Goal: Information Seeking & Learning: Check status

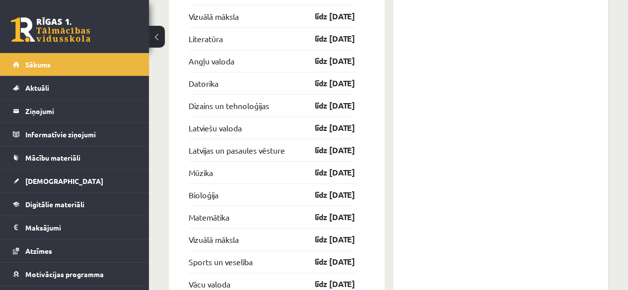
scroll to position [2079, 0]
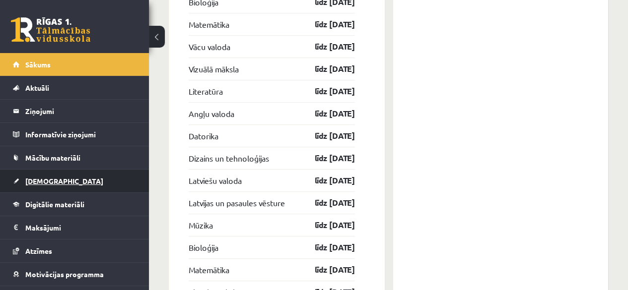
click at [66, 179] on link "[DEMOGRAPHIC_DATA]" at bounding box center [75, 181] width 124 height 23
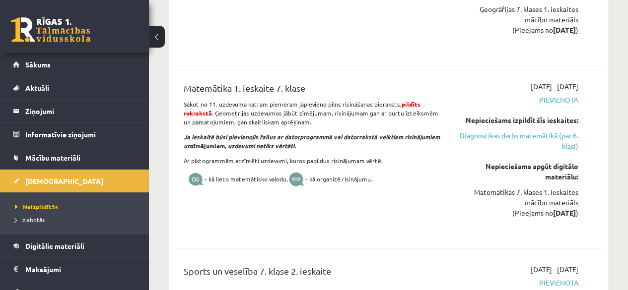
scroll to position [1980, 0]
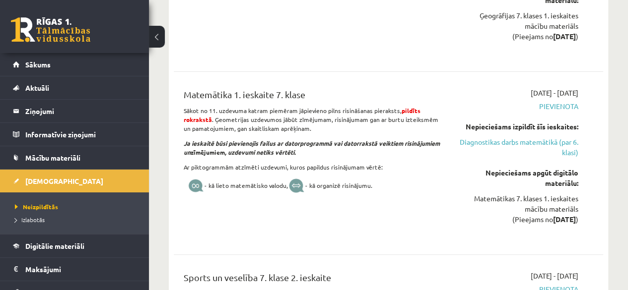
click at [539, 209] on div "Matemātikas 7. klases 1. ieskaites mācību materiāls (Pieejams no 2025-10-01 )" at bounding box center [517, 208] width 122 height 31
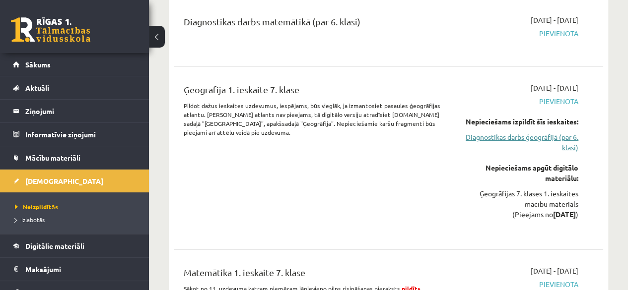
scroll to position [1782, 0]
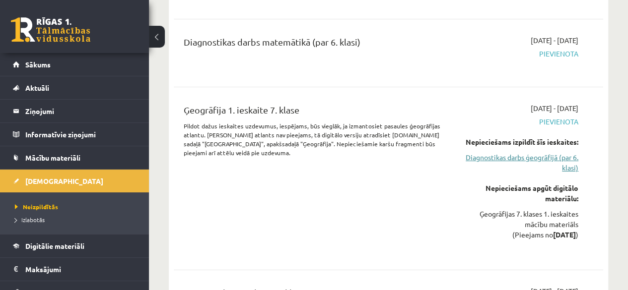
click at [486, 152] on link "Diagnostikas darbs ģeogrāfijā (par 6. klasi)" at bounding box center [517, 162] width 122 height 21
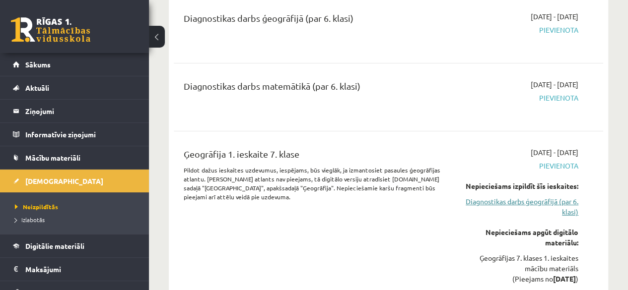
click at [478, 198] on link "Diagnostikas darbs ģeogrāfijā (par 6. klasi)" at bounding box center [517, 206] width 122 height 21
click at [568, 207] on link "Diagnostikas darbs ģeogrāfijā (par 6. klasi)" at bounding box center [517, 206] width 122 height 21
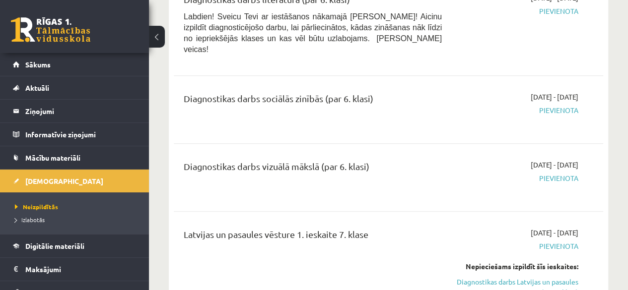
scroll to position [448, 0]
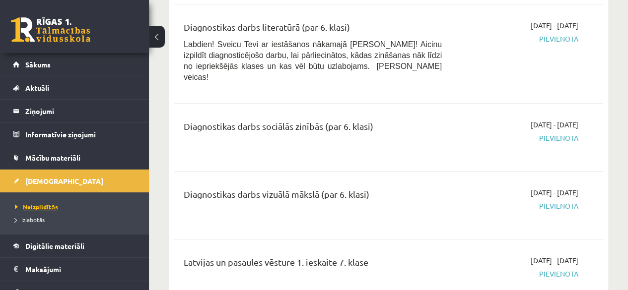
click at [39, 206] on span "Neizpildītās" at bounding box center [36, 207] width 43 height 8
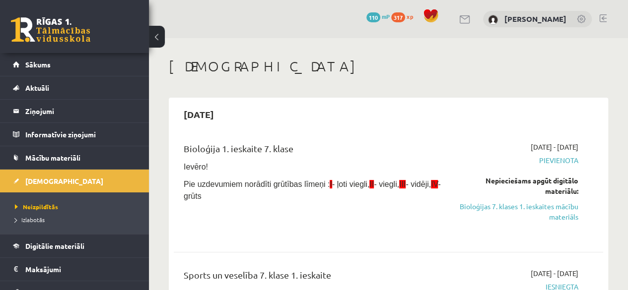
scroll to position [50, 0]
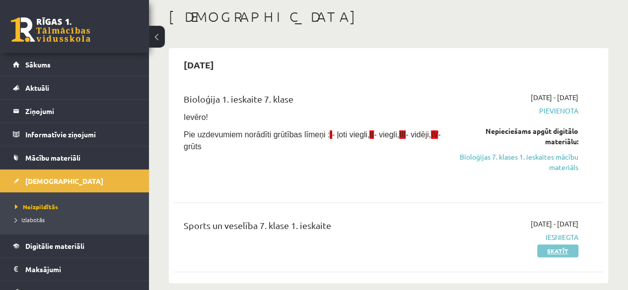
click at [544, 252] on link "Skatīt" at bounding box center [557, 251] width 41 height 13
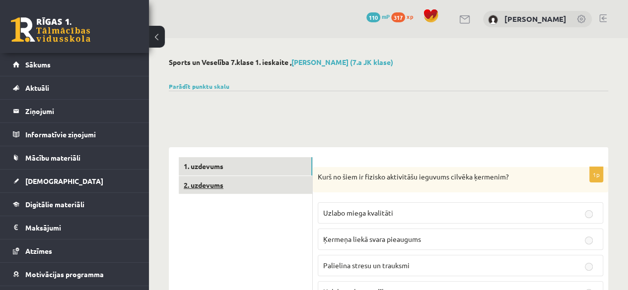
click at [236, 187] on link "2. uzdevums" at bounding box center [245, 185] width 133 height 18
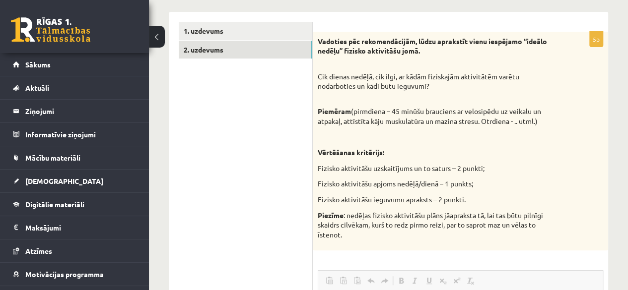
scroll to position [119, 0]
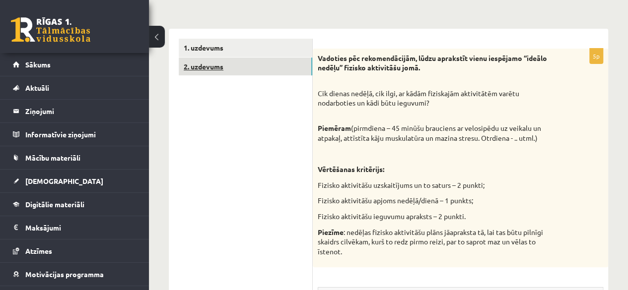
click at [210, 63] on link "2. uzdevums" at bounding box center [245, 67] width 133 height 18
click at [295, 42] on link "1. uzdevums" at bounding box center [245, 48] width 133 height 18
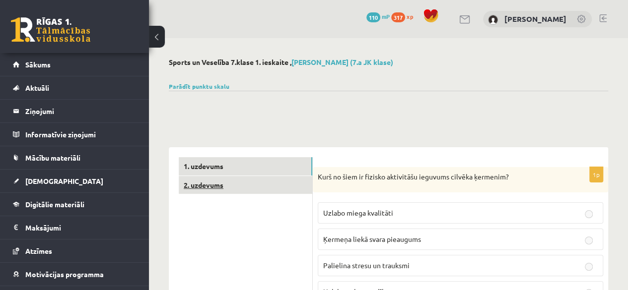
click at [269, 188] on link "2. uzdevums" at bounding box center [245, 185] width 133 height 18
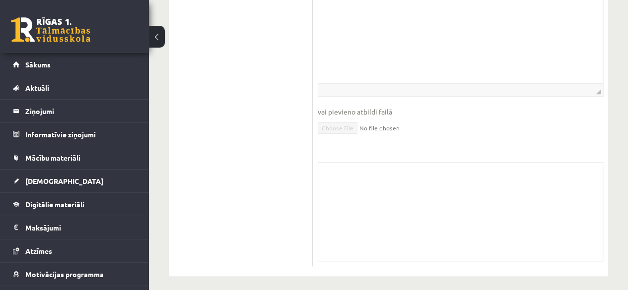
scroll to position [466, 0]
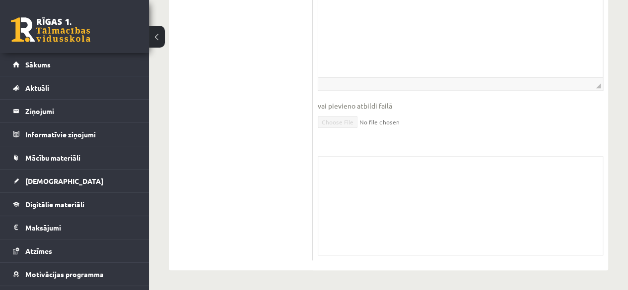
click at [376, 193] on div "Skolotāja pielikums" at bounding box center [460, 205] width 285 height 99
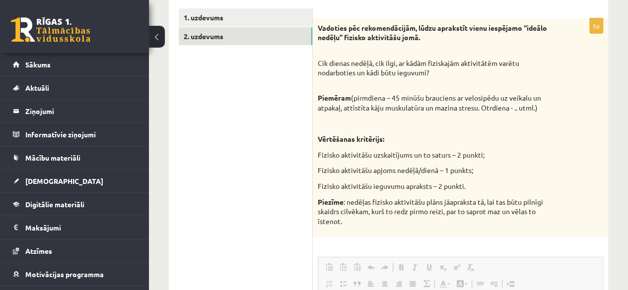
scroll to position [50, 0]
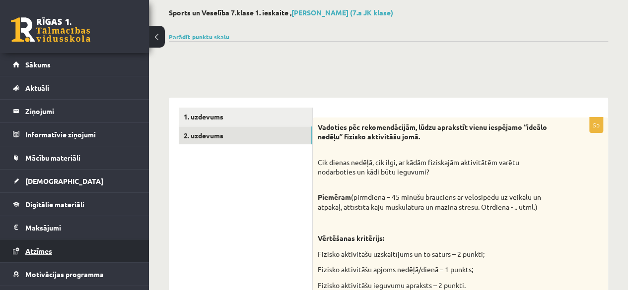
click at [87, 240] on link "Atzīmes" at bounding box center [75, 251] width 124 height 23
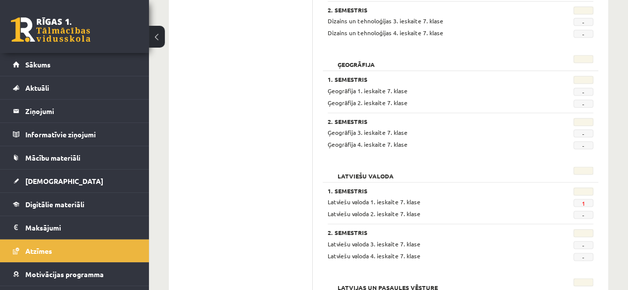
scroll to position [546, 0]
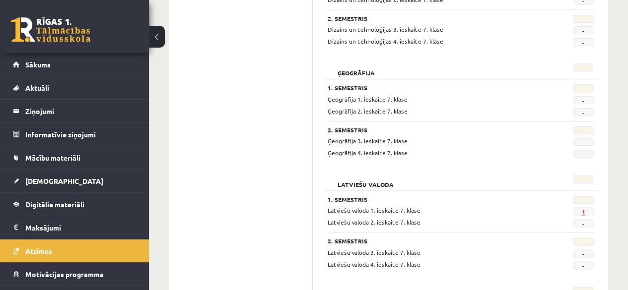
click at [581, 210] on link "1" at bounding box center [582, 212] width 3 height 8
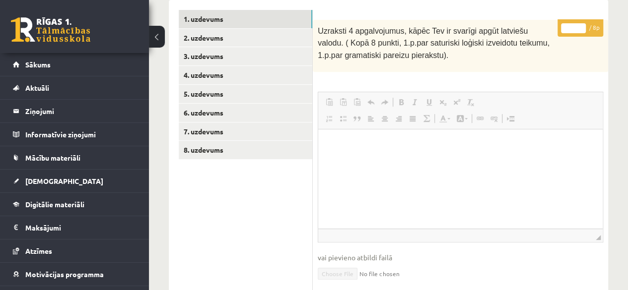
scroll to position [178, 0]
click at [231, 44] on link "2. uzdevums" at bounding box center [245, 38] width 133 height 18
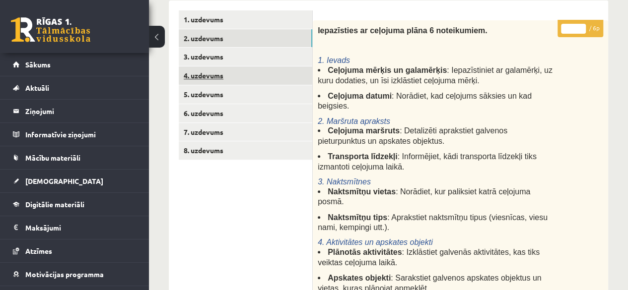
scroll to position [0, 0]
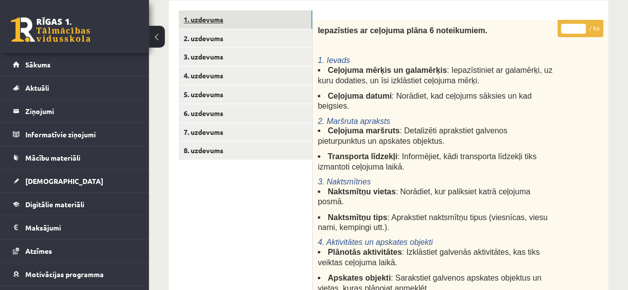
click at [232, 12] on link "1. uzdevums" at bounding box center [245, 19] width 133 height 18
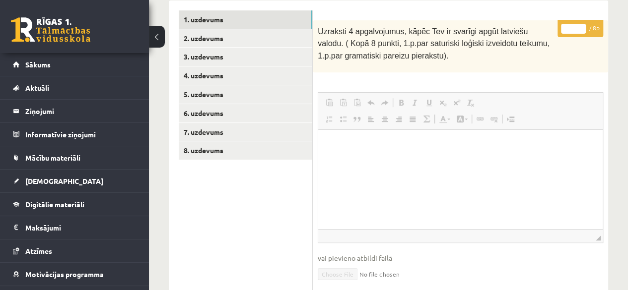
click at [363, 154] on html at bounding box center [460, 145] width 284 height 30
click at [355, 157] on html at bounding box center [460, 145] width 284 height 30
click at [351, 160] on html at bounding box center [460, 145] width 284 height 30
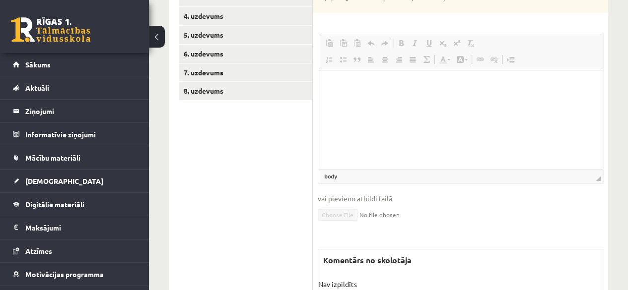
scroll to position [178, 0]
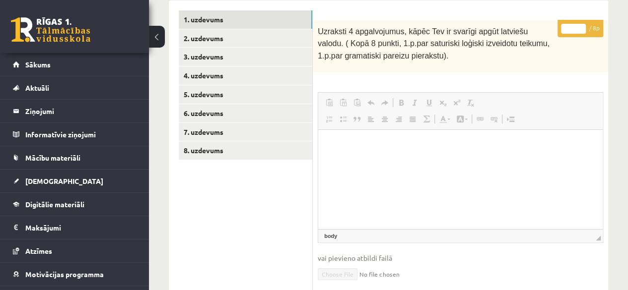
click at [336, 158] on html at bounding box center [460, 145] width 284 height 30
click at [335, 159] on html at bounding box center [460, 145] width 284 height 30
click at [413, 160] on html at bounding box center [460, 145] width 284 height 30
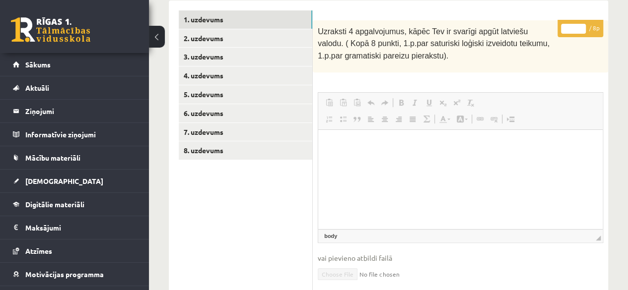
click at [413, 160] on html at bounding box center [460, 145] width 284 height 30
click at [407, 153] on html at bounding box center [460, 145] width 284 height 30
click at [407, 152] on html at bounding box center [460, 145] width 284 height 30
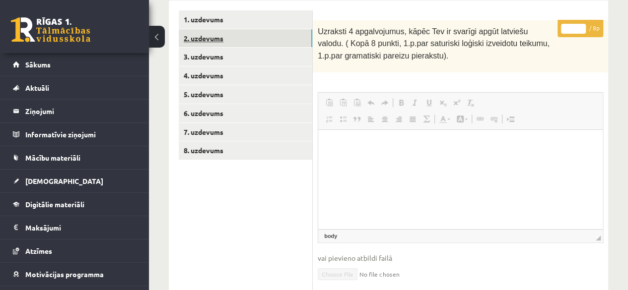
click at [236, 45] on link "2. uzdevums" at bounding box center [245, 38] width 133 height 18
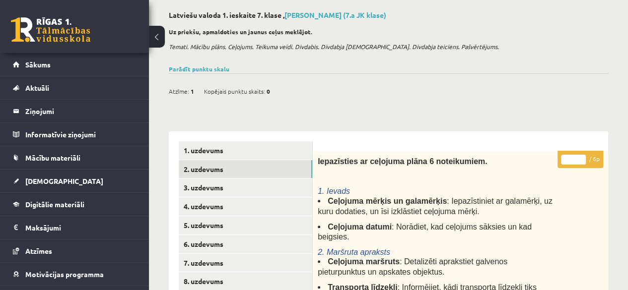
scroll to position [0, 0]
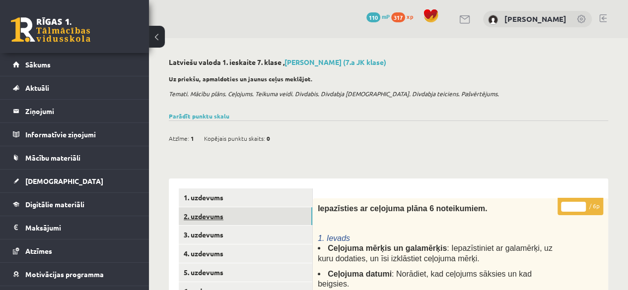
click at [256, 224] on link "2. uzdevums" at bounding box center [245, 216] width 133 height 18
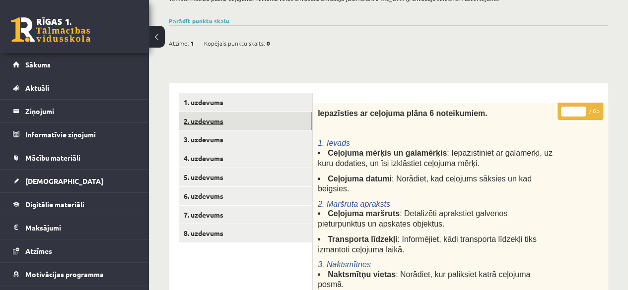
scroll to position [99, 0]
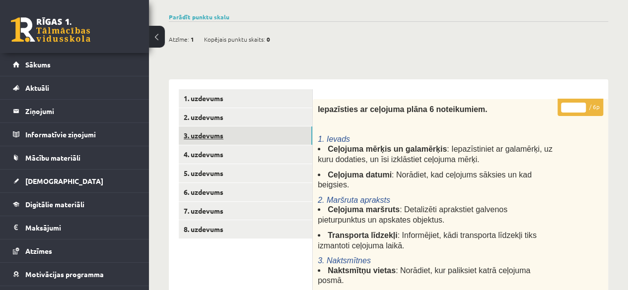
click at [252, 131] on link "3. uzdevums" at bounding box center [245, 136] width 133 height 18
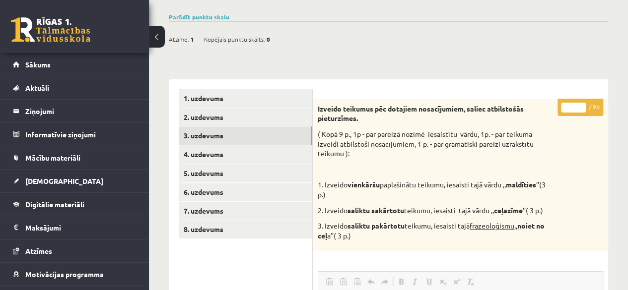
scroll to position [0, 0]
click at [280, 152] on link "4. uzdevums" at bounding box center [245, 154] width 133 height 18
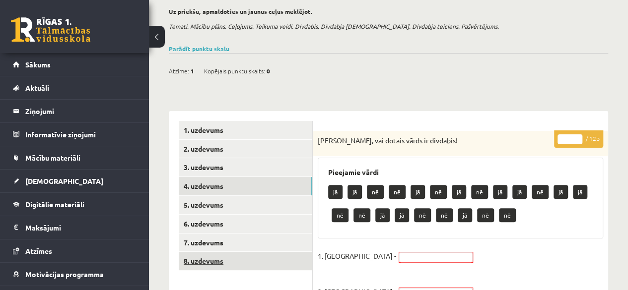
scroll to position [99, 0]
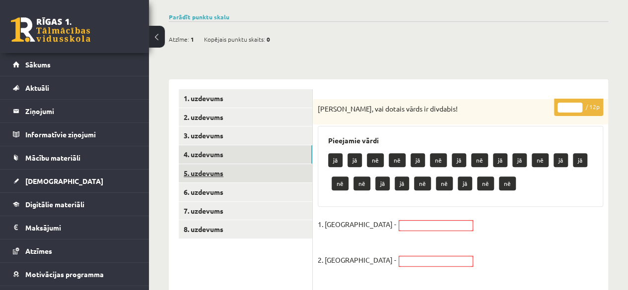
click at [285, 179] on link "5. uzdevums" at bounding box center [245, 173] width 133 height 18
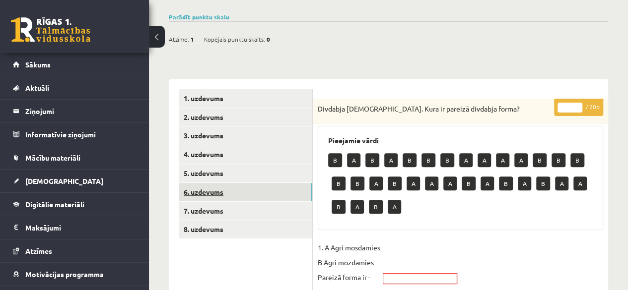
click at [234, 183] on link "6. uzdevums" at bounding box center [245, 192] width 133 height 18
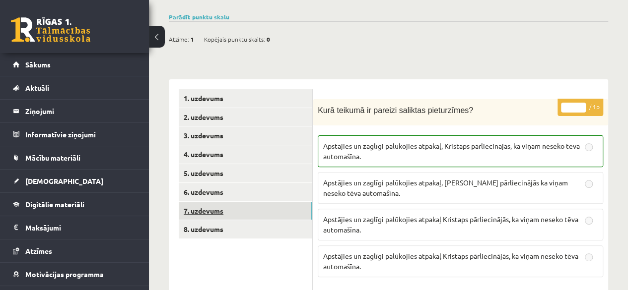
click at [245, 209] on link "7. uzdevums" at bounding box center [245, 211] width 133 height 18
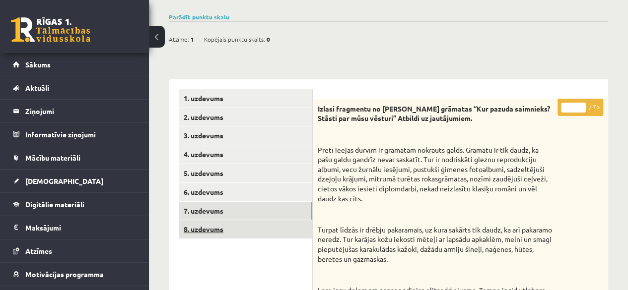
click at [249, 221] on link "8. uzdevums" at bounding box center [245, 229] width 133 height 18
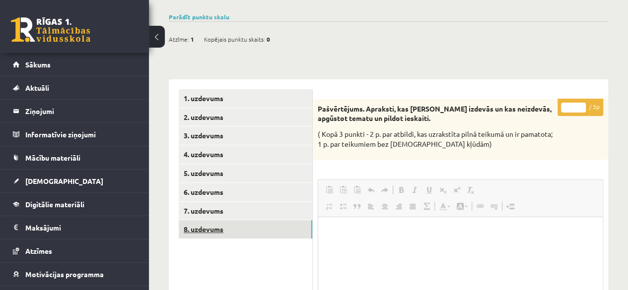
scroll to position [0, 0]
click at [88, 58] on link "Sākums" at bounding box center [75, 64] width 124 height 23
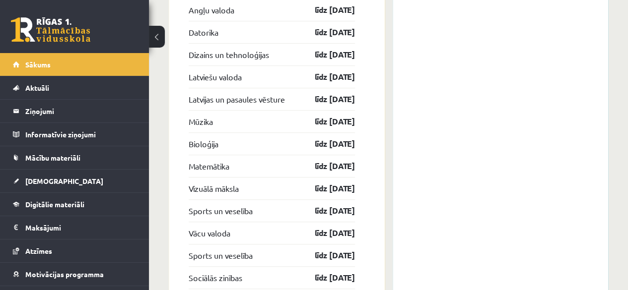
scroll to position [2129, 0]
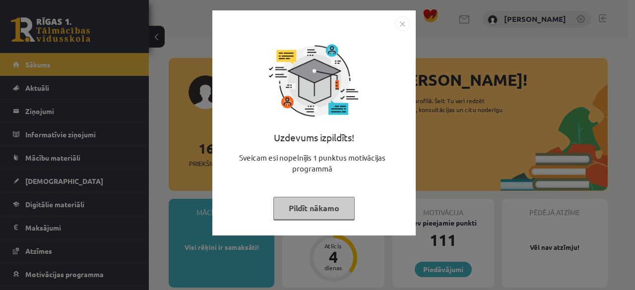
click at [401, 25] on img "Close" at bounding box center [402, 23] width 15 height 15
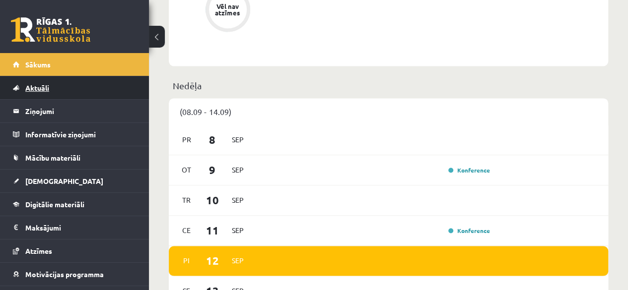
scroll to position [645, 0]
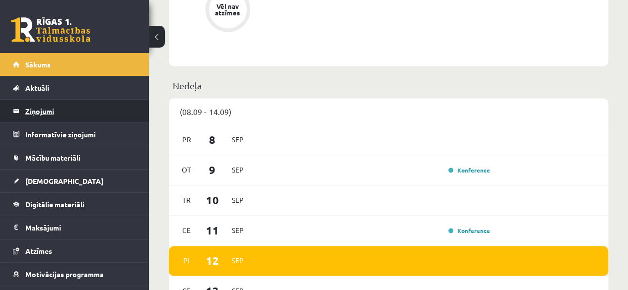
click at [36, 111] on legend "Ziņojumi 0" at bounding box center [80, 111] width 111 height 23
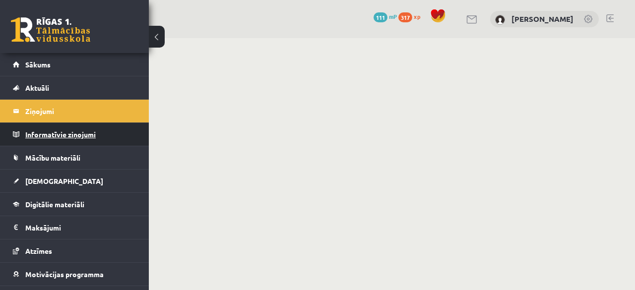
click at [40, 133] on legend "Informatīvie ziņojumi 0" at bounding box center [80, 134] width 111 height 23
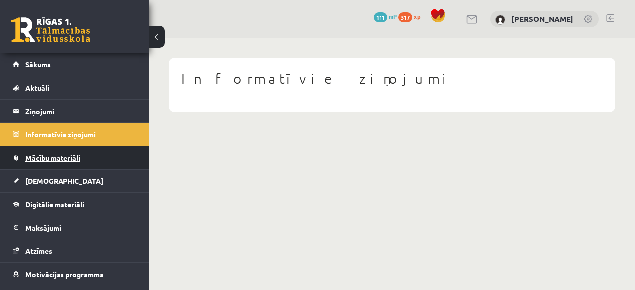
click at [39, 160] on span "Mācību materiāli" at bounding box center [52, 157] width 55 height 9
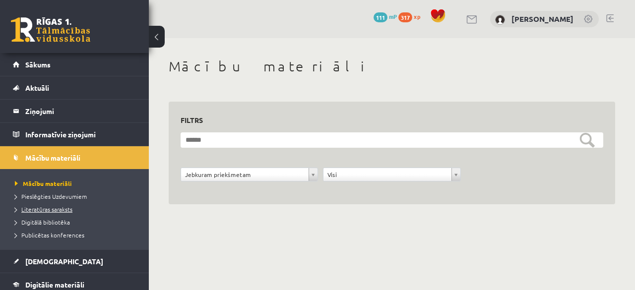
click at [34, 211] on span "Literatūras saraksts" at bounding box center [44, 209] width 58 height 8
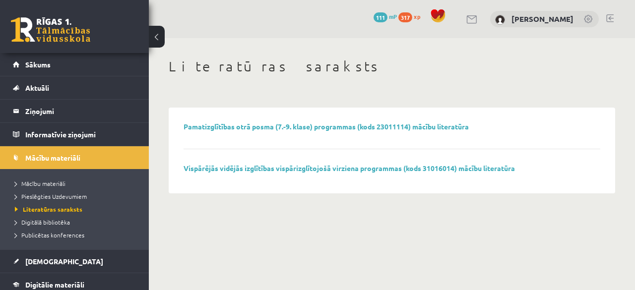
click at [19, 226] on li "Digitālā bibliotēka" at bounding box center [77, 222] width 124 height 13
click at [55, 222] on span "Digitālā bibliotēka" at bounding box center [46, 222] width 63 height 8
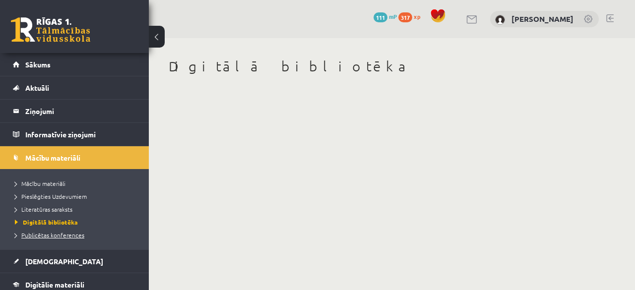
click at [46, 235] on span "Publicētas konferences" at bounding box center [49, 235] width 69 height 8
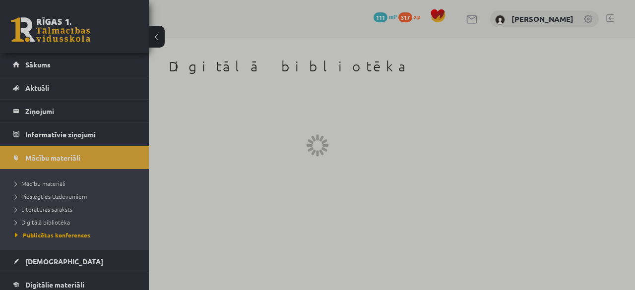
click at [34, 256] on div at bounding box center [317, 145] width 635 height 290
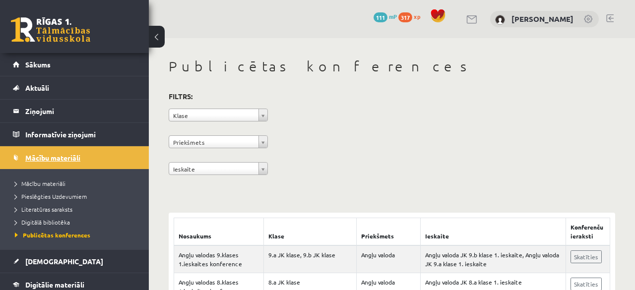
click at [50, 156] on span "Mācību materiāli" at bounding box center [52, 157] width 55 height 9
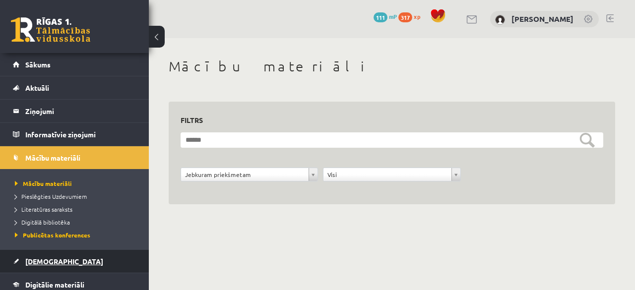
click at [31, 256] on link "[DEMOGRAPHIC_DATA]" at bounding box center [75, 261] width 124 height 23
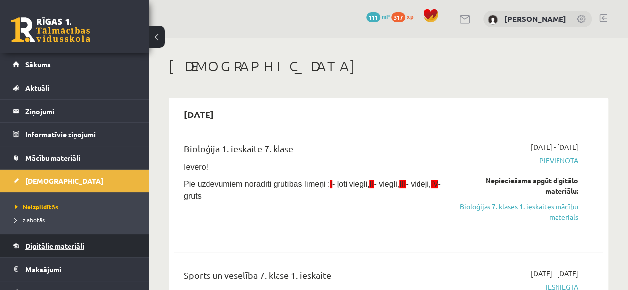
click at [27, 250] on link "Digitālie materiāli" at bounding box center [75, 246] width 124 height 23
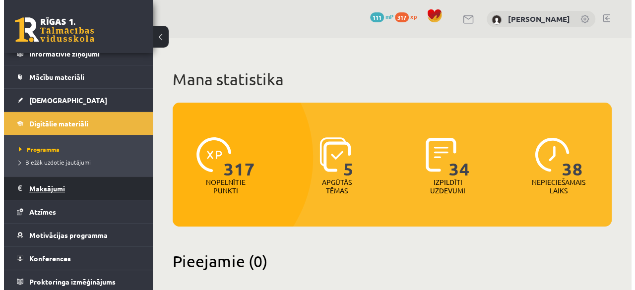
scroll to position [81, 0]
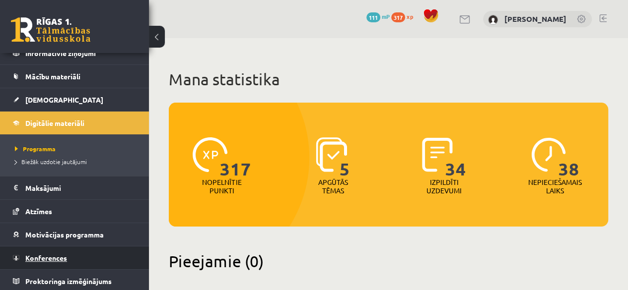
click at [47, 261] on link "Konferences" at bounding box center [75, 258] width 124 height 23
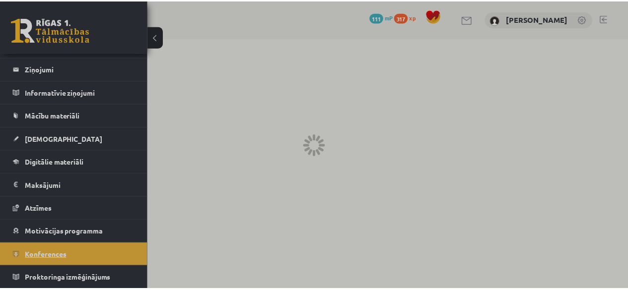
scroll to position [40, 0]
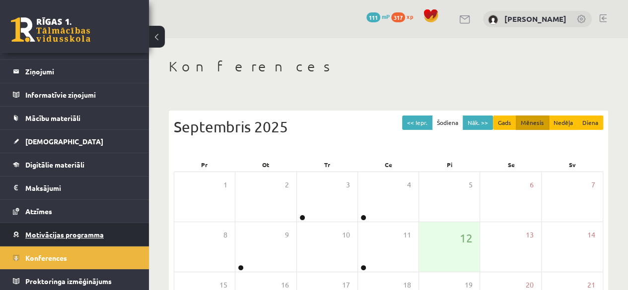
click at [50, 235] on span "Motivācijas programma" at bounding box center [64, 234] width 78 height 9
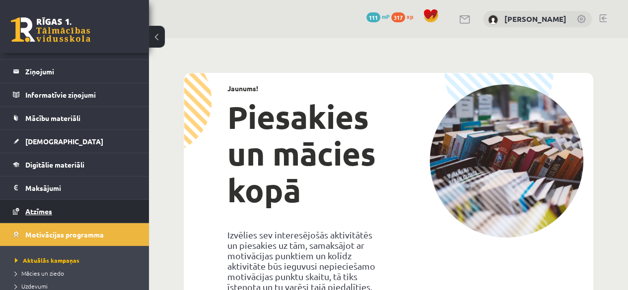
click at [74, 210] on link "Atzīmes" at bounding box center [75, 211] width 124 height 23
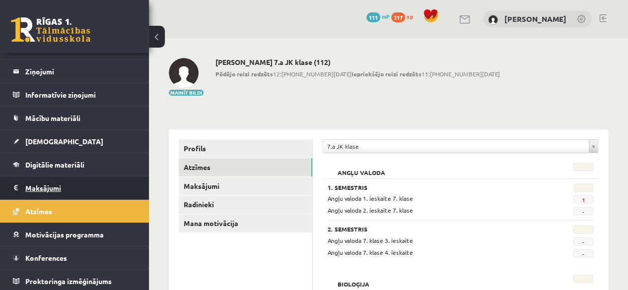
click at [55, 189] on legend "Maksājumi 0" at bounding box center [80, 188] width 111 height 23
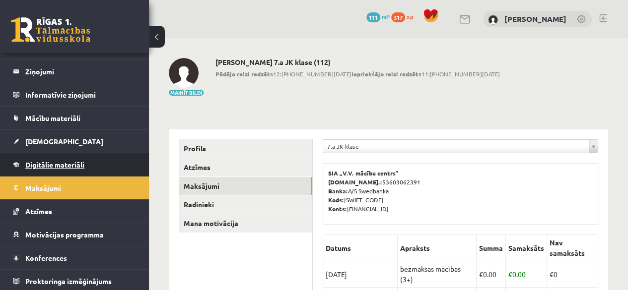
click at [64, 168] on link "Digitālie materiāli" at bounding box center [75, 164] width 124 height 23
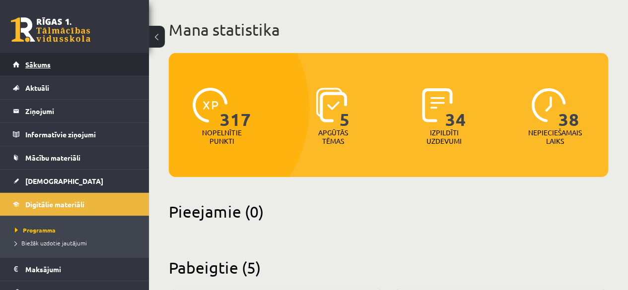
click at [85, 63] on link "Sākums" at bounding box center [75, 64] width 124 height 23
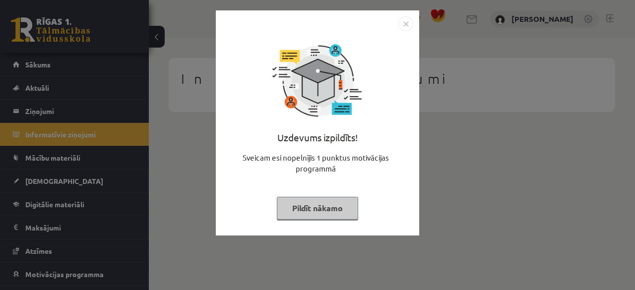
click at [312, 206] on button "Pildīt nākamo" at bounding box center [317, 208] width 81 height 23
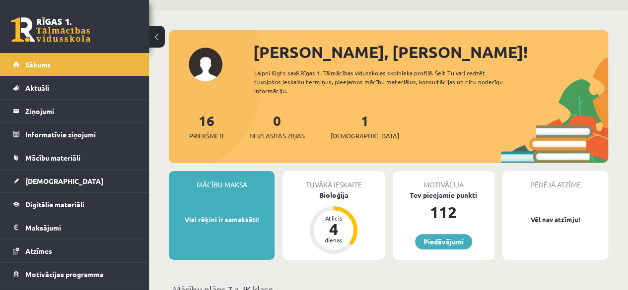
scroll to position [50, 0]
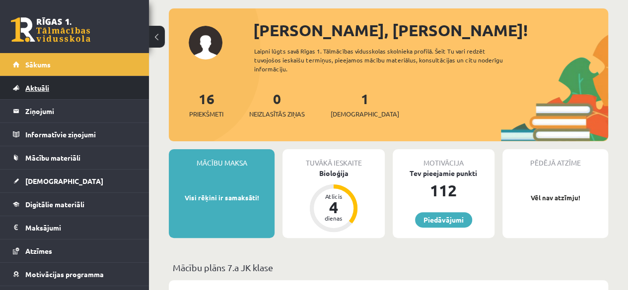
click at [74, 78] on link "Aktuāli" at bounding box center [75, 87] width 124 height 23
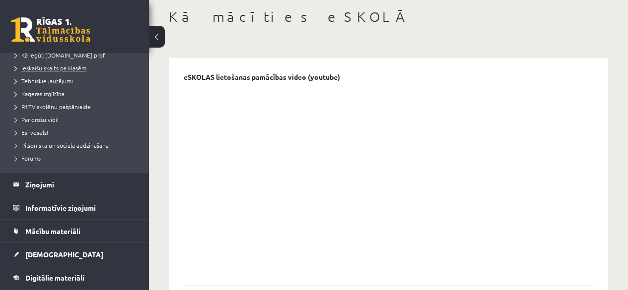
click at [60, 179] on legend "Ziņojumi 0" at bounding box center [80, 184] width 111 height 23
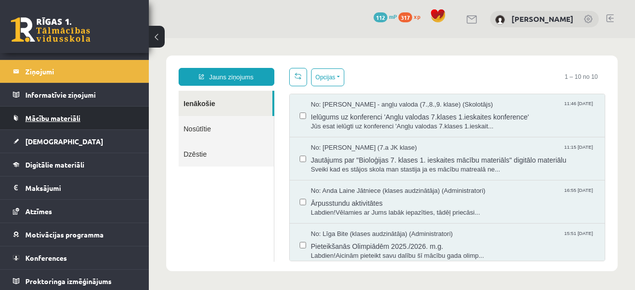
click at [66, 107] on link "Mācību materiāli" at bounding box center [75, 118] width 124 height 23
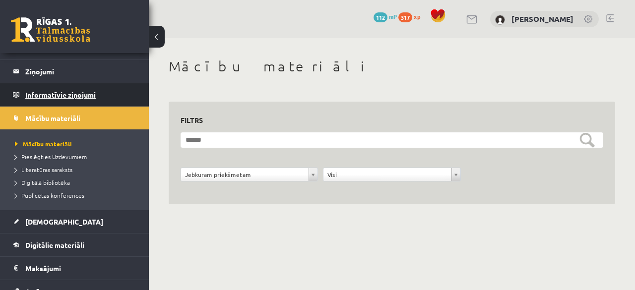
click at [78, 100] on legend "Informatīvie ziņojumi 0" at bounding box center [80, 94] width 111 height 23
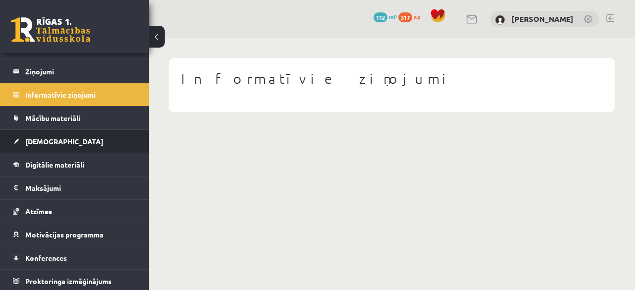
click at [68, 130] on link "[DEMOGRAPHIC_DATA]" at bounding box center [75, 141] width 124 height 23
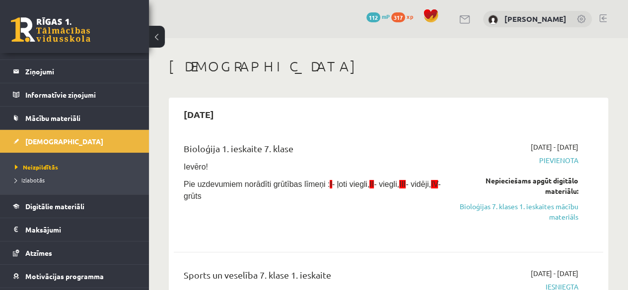
click at [76, 115] on span "Mācību materiāli" at bounding box center [52, 118] width 55 height 9
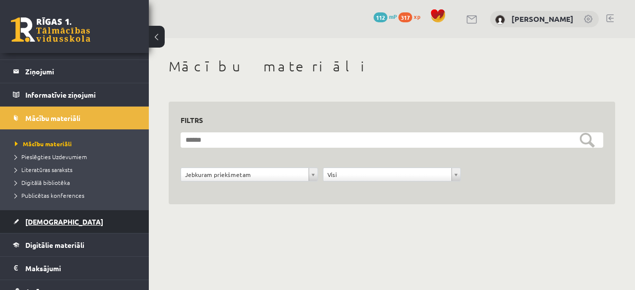
click at [55, 215] on link "[DEMOGRAPHIC_DATA]" at bounding box center [75, 221] width 124 height 23
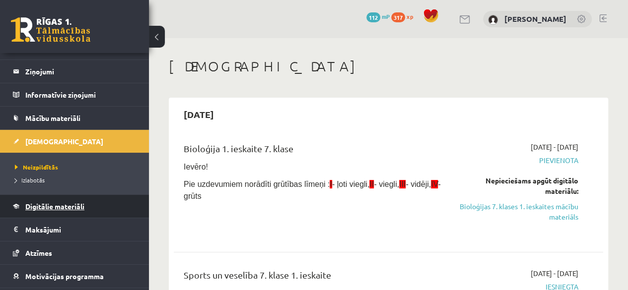
click at [64, 202] on span "Digitālie materiāli" at bounding box center [54, 206] width 59 height 9
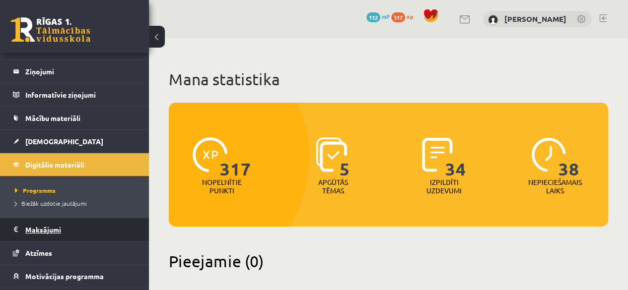
click at [59, 220] on legend "Maksājumi 0" at bounding box center [80, 229] width 111 height 23
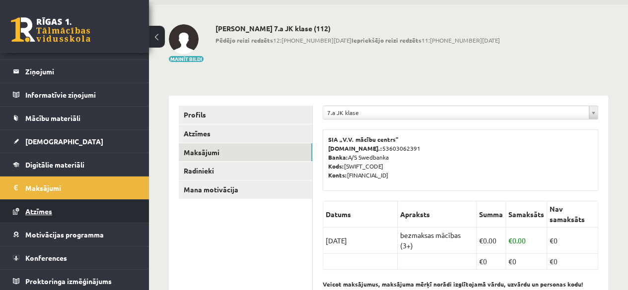
scroll to position [50, 0]
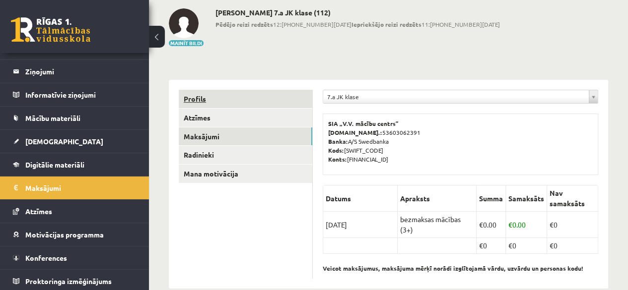
click at [246, 101] on link "Profils" at bounding box center [245, 99] width 133 height 18
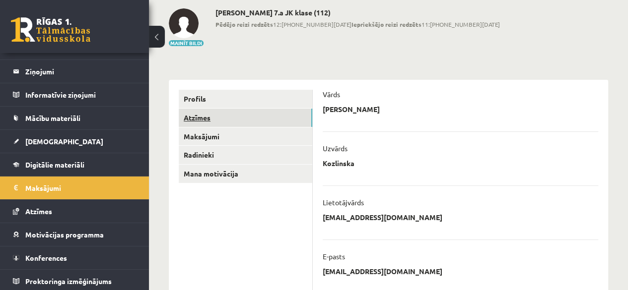
click at [213, 121] on link "Atzīmes" at bounding box center [245, 118] width 133 height 18
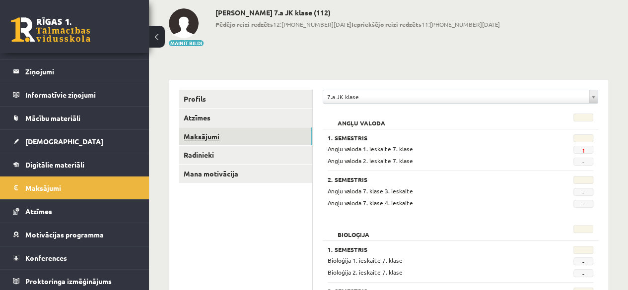
click at [248, 134] on link "Maksājumi" at bounding box center [245, 137] width 133 height 18
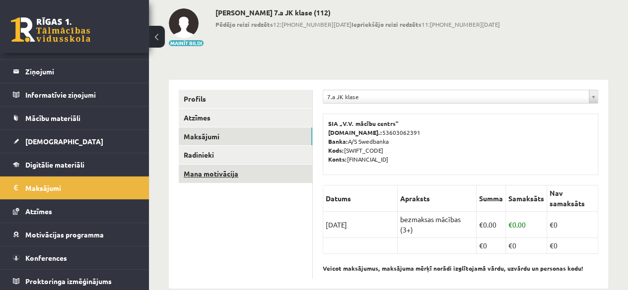
click at [266, 170] on link "Mana motivācija" at bounding box center [245, 174] width 133 height 18
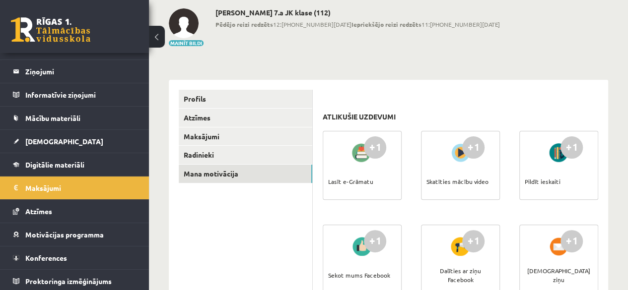
click at [369, 159] on div at bounding box center [362, 152] width 28 height 23
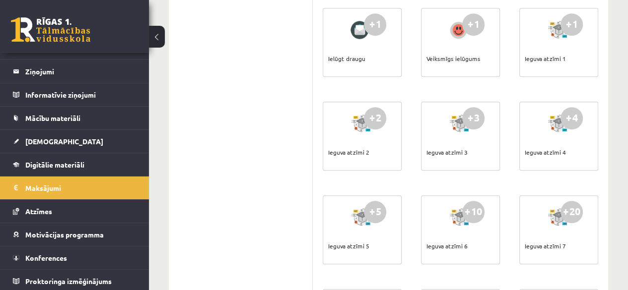
scroll to position [347, 0]
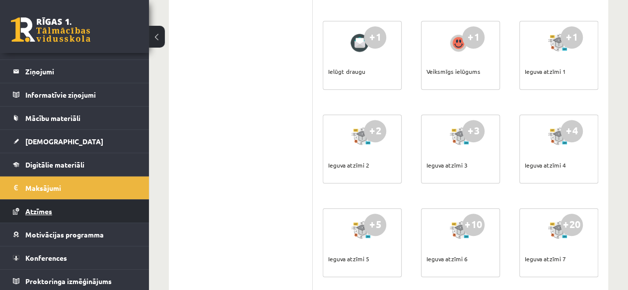
click at [115, 205] on link "Atzīmes" at bounding box center [75, 211] width 124 height 23
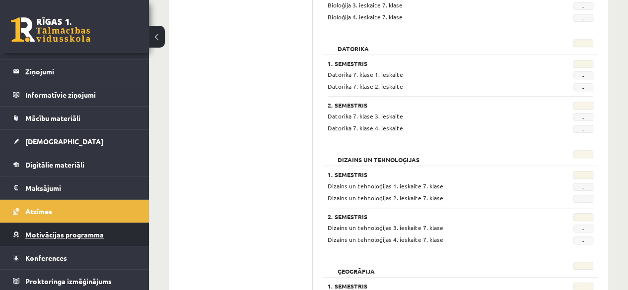
click at [109, 229] on link "Motivācijas programma" at bounding box center [75, 234] width 124 height 23
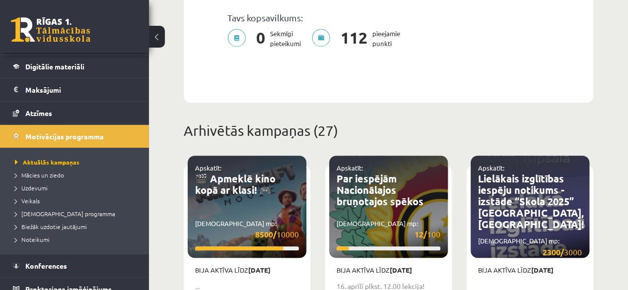
scroll to position [146, 0]
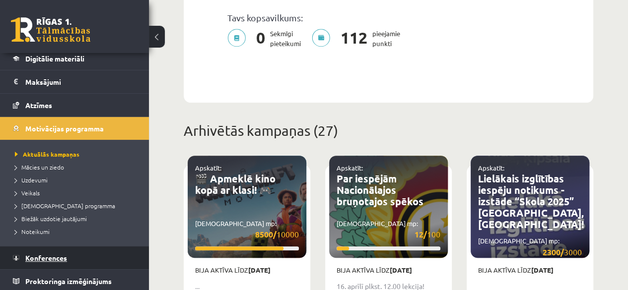
click at [64, 263] on link "Konferences" at bounding box center [75, 258] width 124 height 23
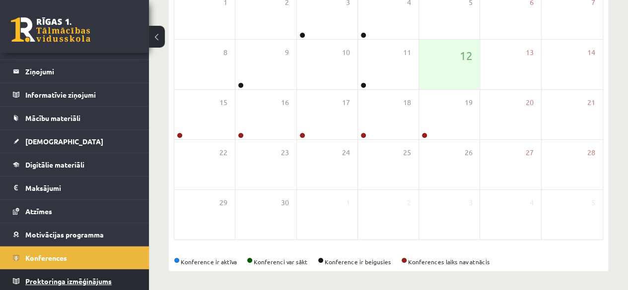
scroll to position [40, 0]
click at [114, 279] on link "Proktoringa izmēģinājums" at bounding box center [75, 280] width 124 height 23
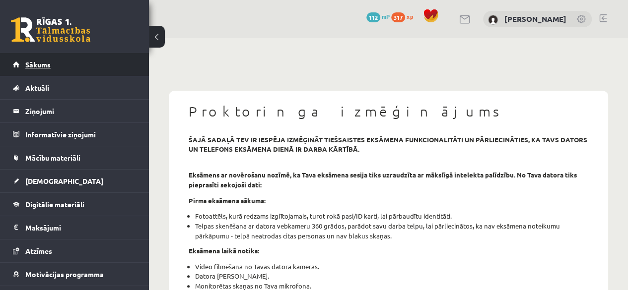
click at [97, 66] on link "Sākums" at bounding box center [75, 64] width 124 height 23
